Goal: Task Accomplishment & Management: Complete application form

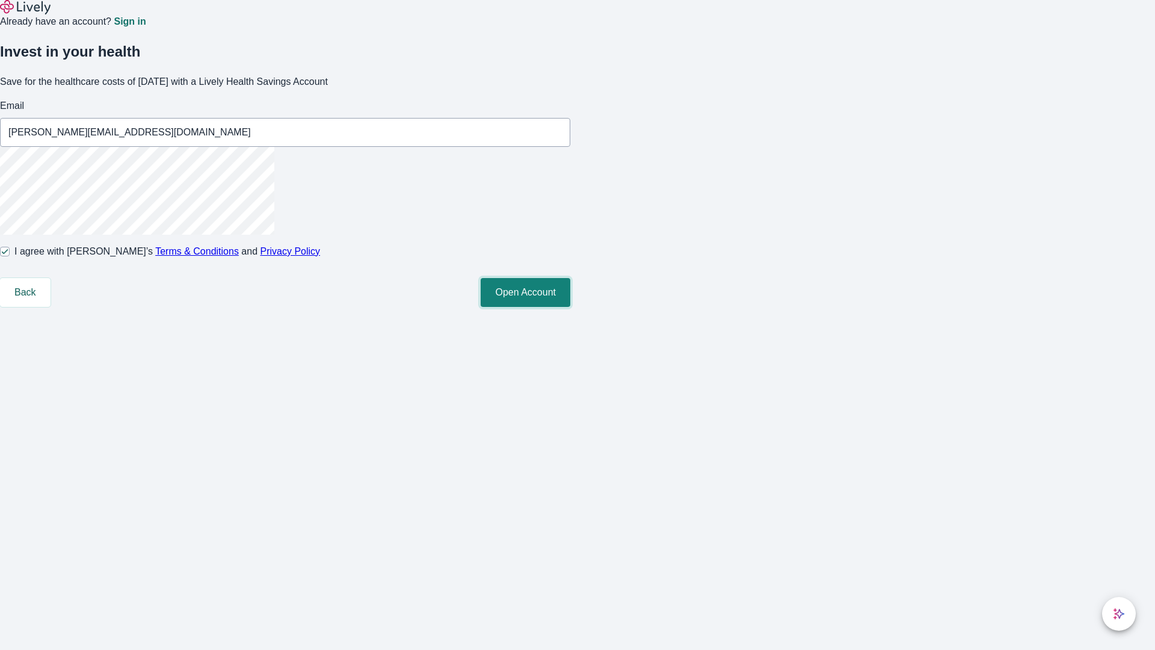
click at [570, 307] on button "Open Account" at bounding box center [526, 292] width 90 height 29
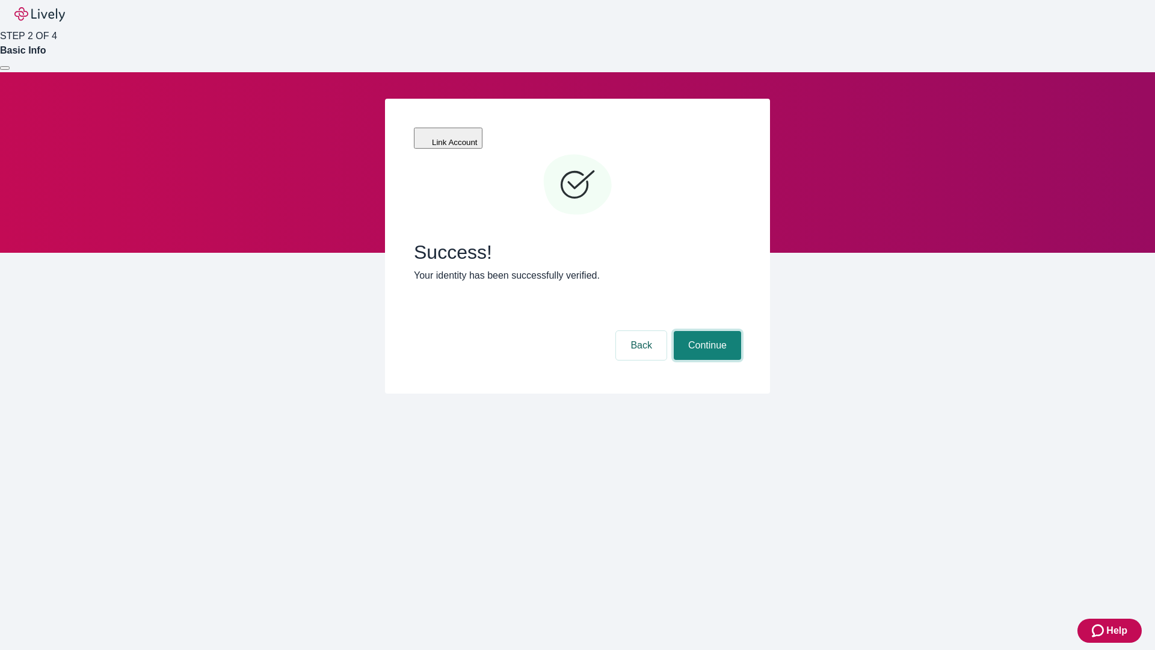
click at [706, 331] on button "Continue" at bounding box center [707, 345] width 67 height 29
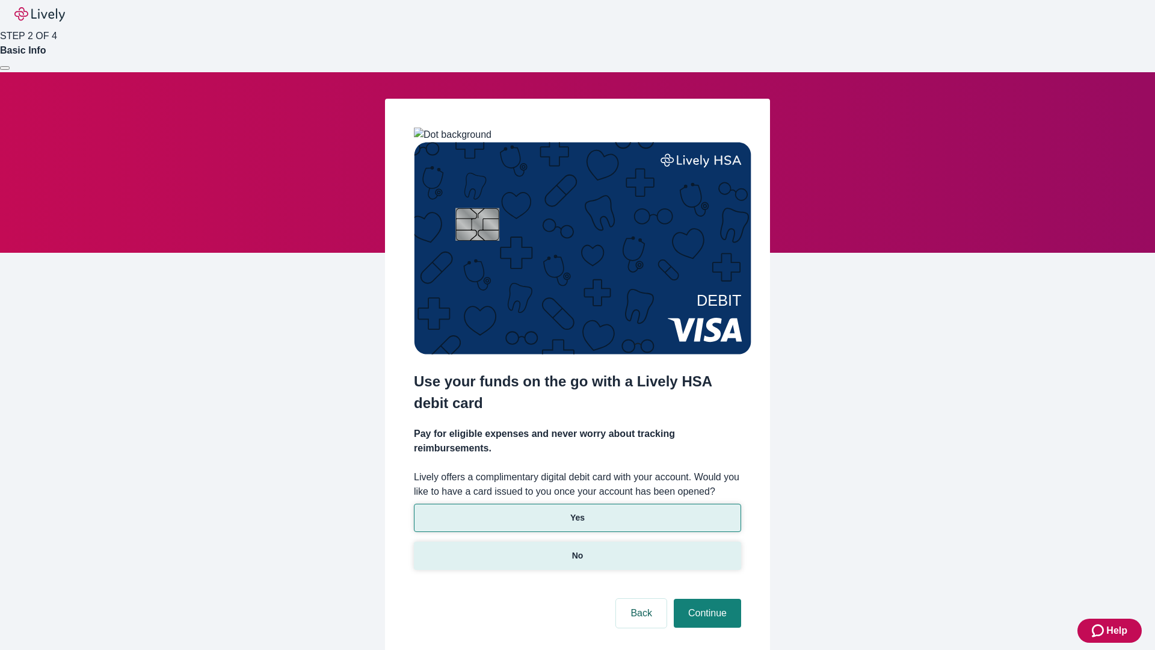
click at [577, 549] on p "No" at bounding box center [577, 555] width 11 height 13
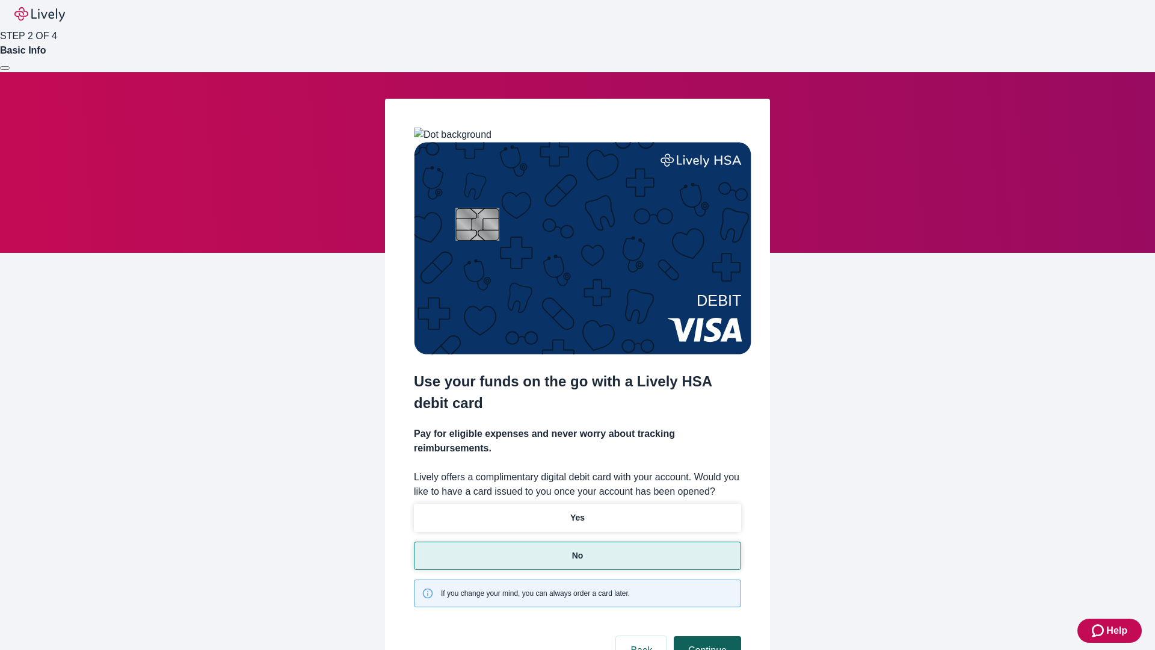
click at [706, 636] on button "Continue" at bounding box center [707, 650] width 67 height 29
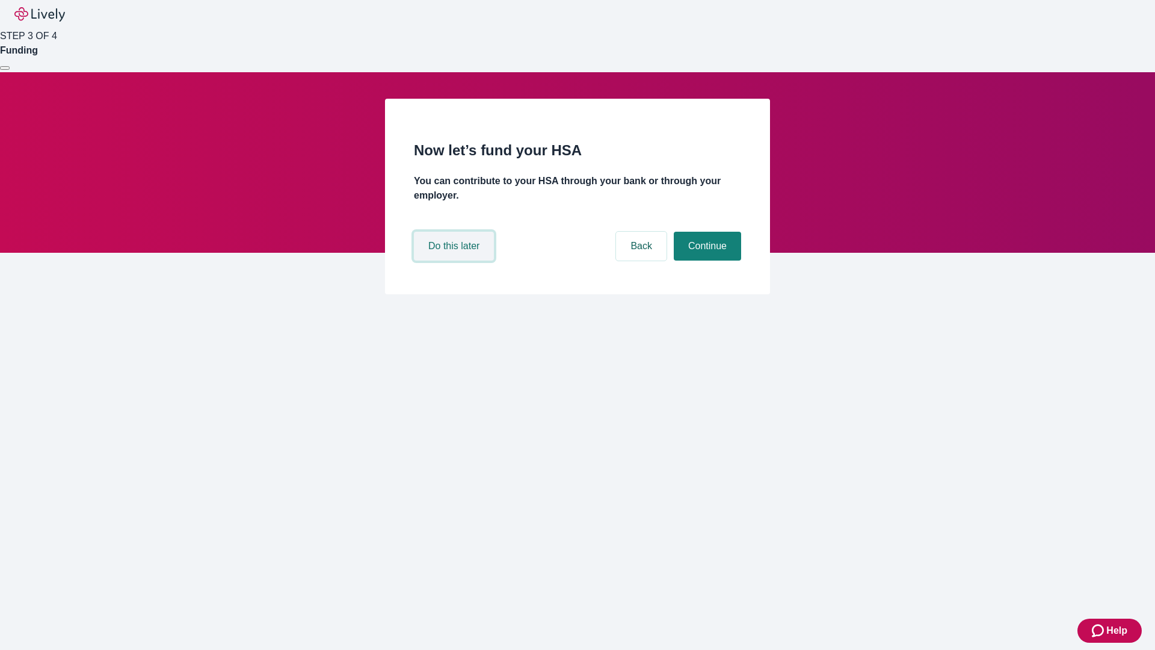
click at [455, 260] on button "Do this later" at bounding box center [454, 246] width 80 height 29
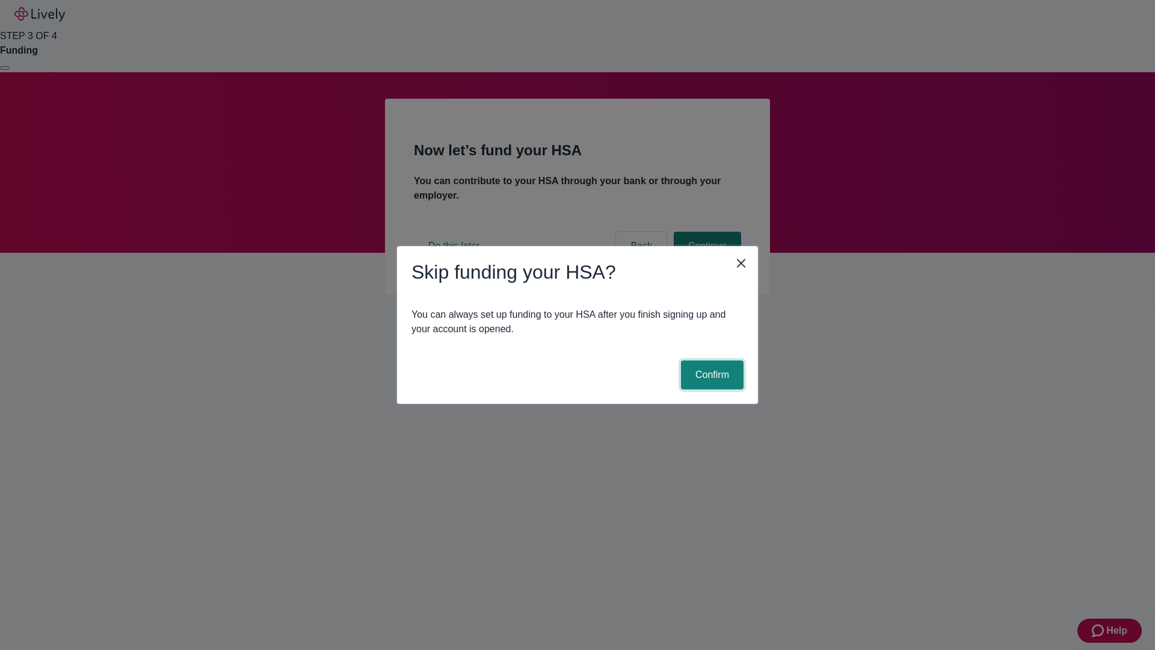
click at [710, 375] on button "Confirm" at bounding box center [712, 374] width 63 height 29
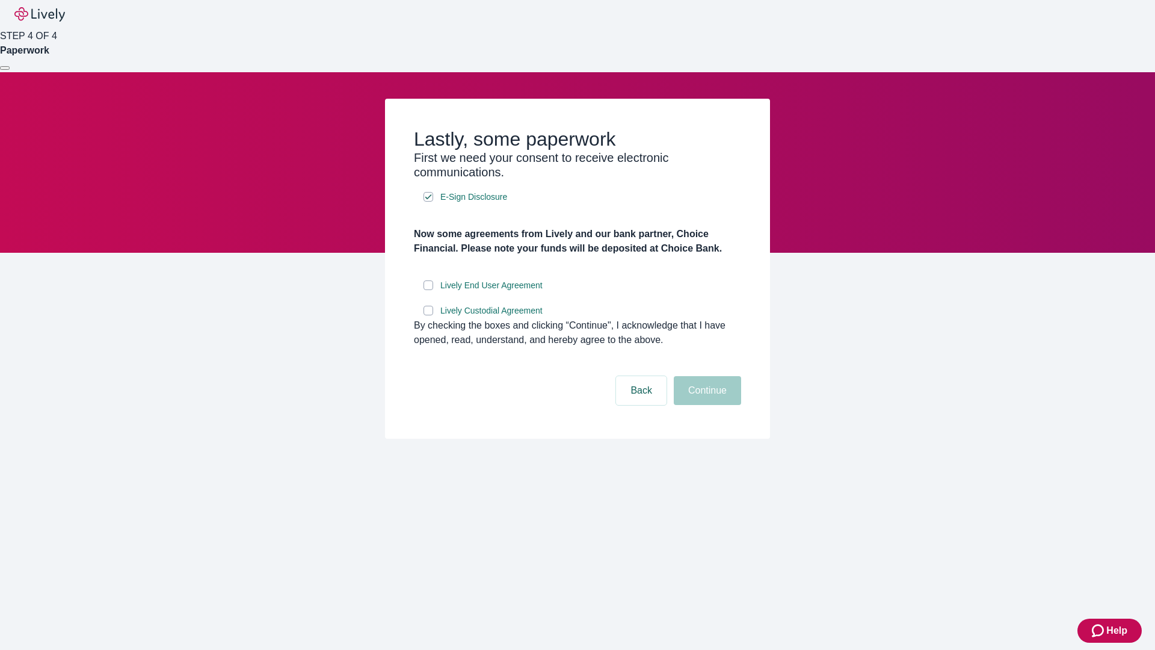
click at [428, 290] on input "Lively End User Agreement" at bounding box center [428, 285] width 10 height 10
checkbox input "true"
click at [428, 315] on input "Lively Custodial Agreement" at bounding box center [428, 311] width 10 height 10
checkbox input "true"
click at [706, 405] on button "Continue" at bounding box center [707, 390] width 67 height 29
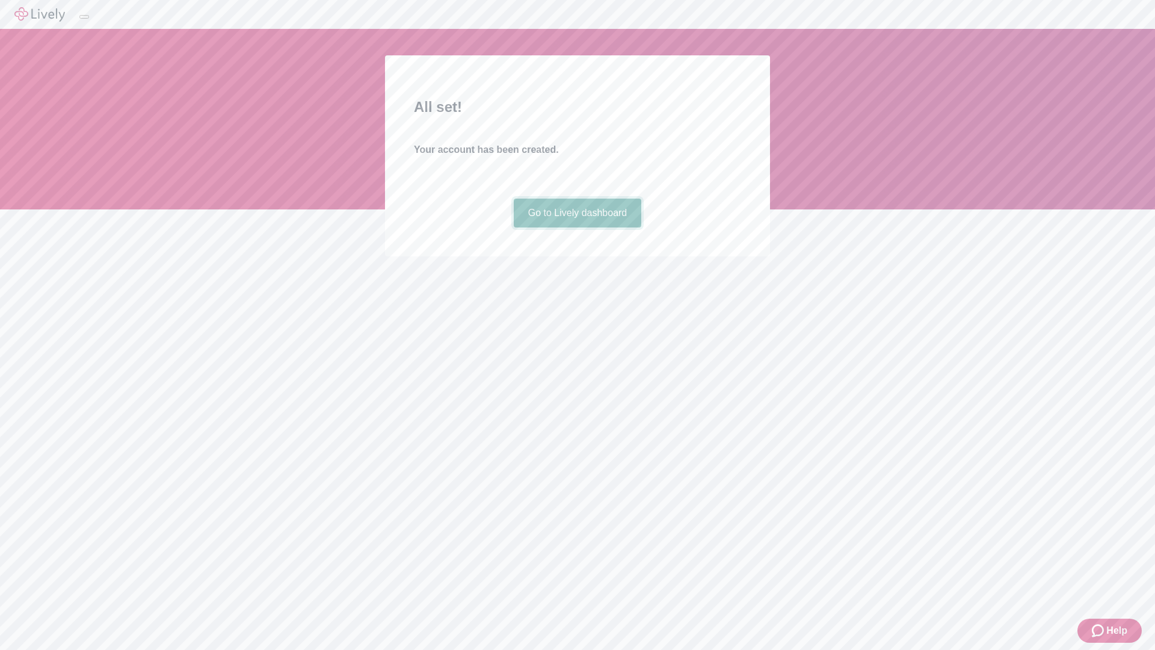
click at [577, 227] on link "Go to Lively dashboard" at bounding box center [578, 213] width 128 height 29
